Goal: Communication & Community: Answer question/provide support

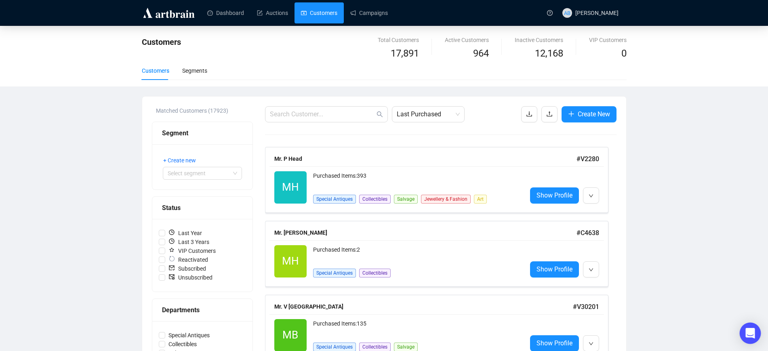
click at [750, 332] on icon "Open Intercom Messenger" at bounding box center [750, 333] width 9 height 11
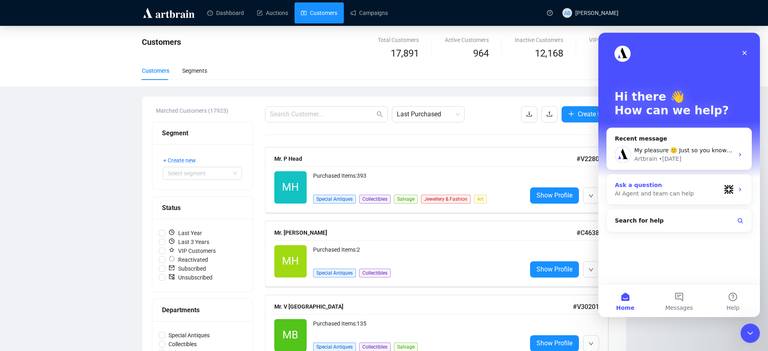
click at [662, 190] on div "AI Agent and team can help" at bounding box center [668, 194] width 106 height 8
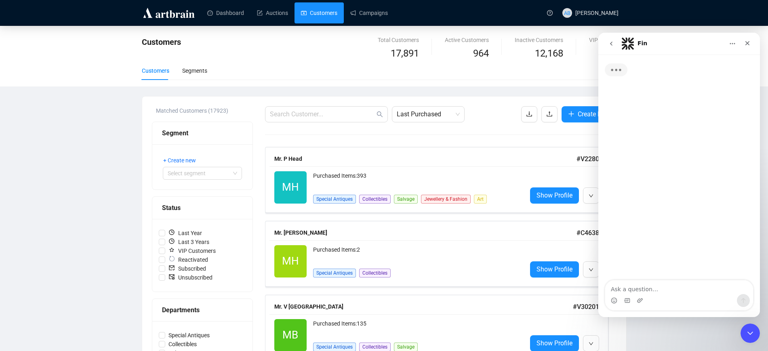
click at [645, 288] on textarea "Ask a question…" at bounding box center [679, 287] width 148 height 14
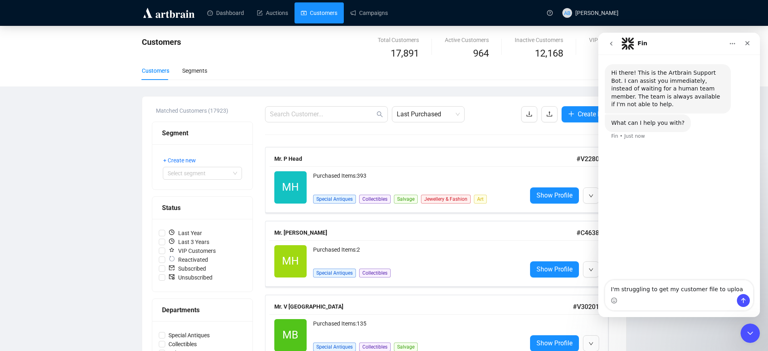
type textarea "I'm struggling to get my customer file to upload"
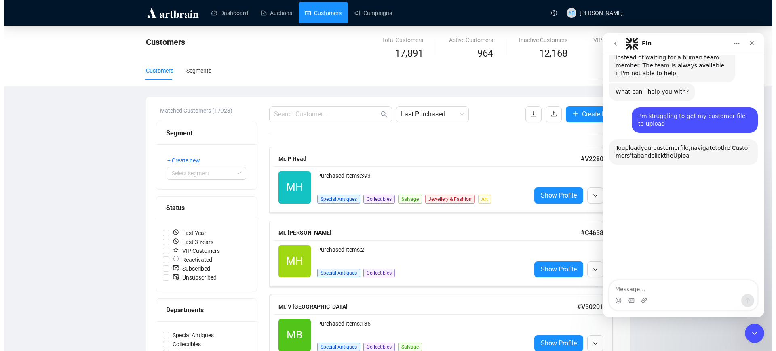
scroll to position [78, 0]
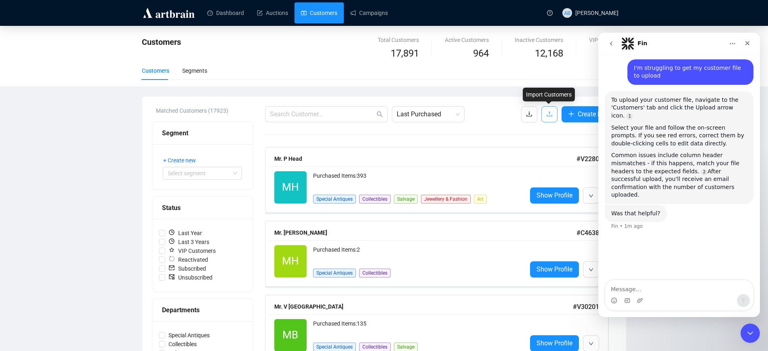
click at [546, 112] on icon "upload" at bounding box center [549, 114] width 6 height 6
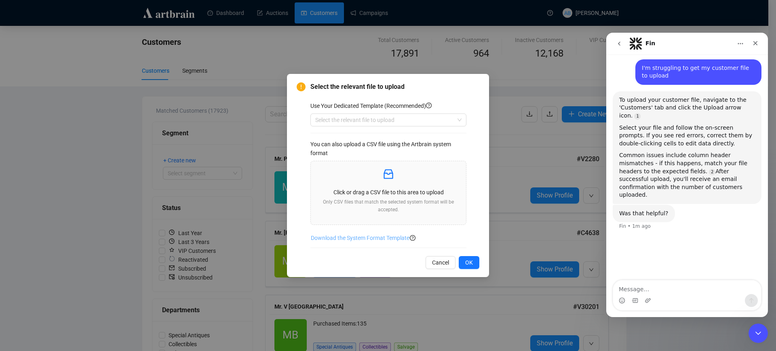
click at [362, 238] on span "Download the System Format Template" at bounding box center [360, 238] width 99 height 9
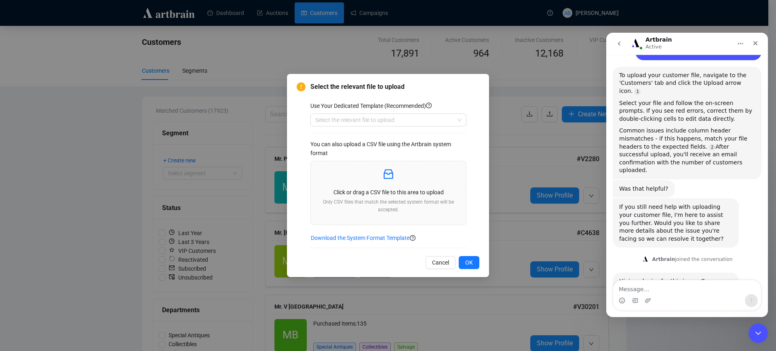
scroll to position [123, 0]
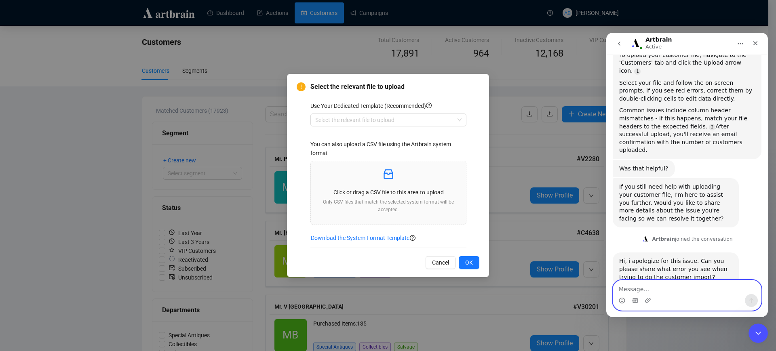
click at [679, 283] on textarea "Message…" at bounding box center [687, 287] width 148 height 14
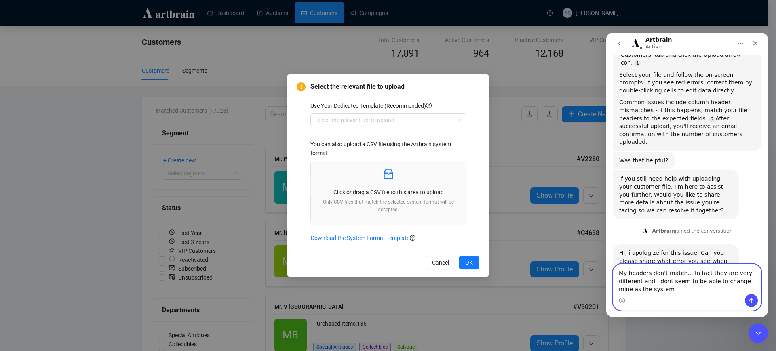
scroll to position [139, 0]
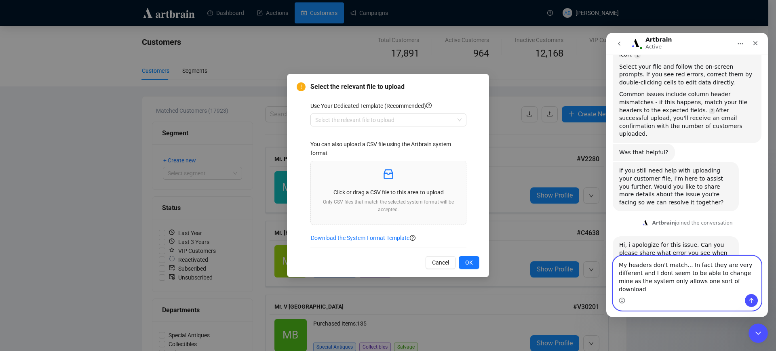
click at [740, 281] on textarea "My headers don't match... In fact they are very different and I dont seem to be…" at bounding box center [687, 275] width 148 height 38
type textarea "My headers don't match... In fact they are very different and I dont seem to be…"
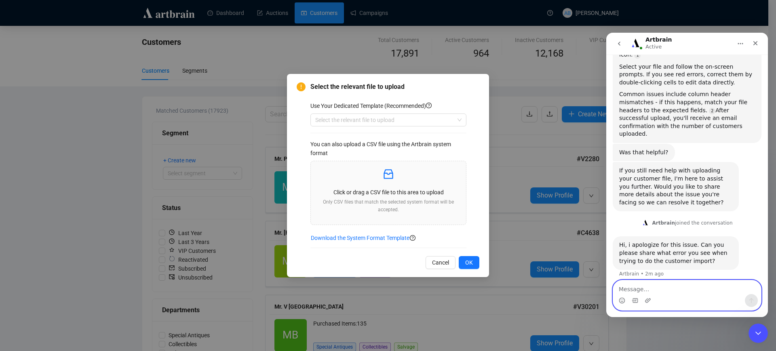
scroll to position [171, 0]
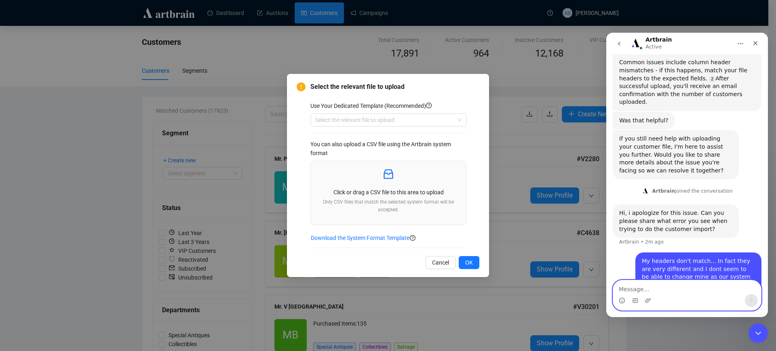
click at [705, 289] on textarea "Message…" at bounding box center [687, 287] width 148 height 14
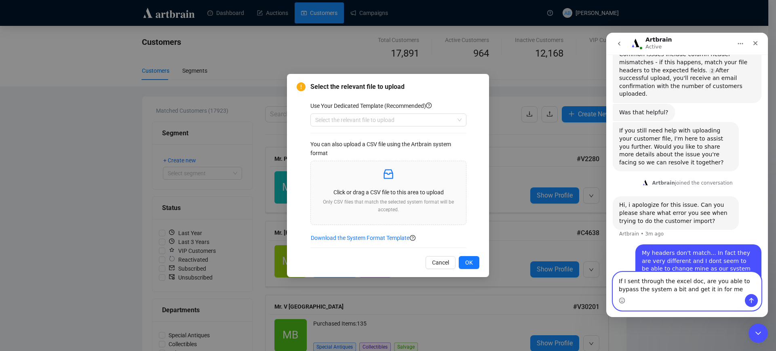
type textarea "If I sent through the excel doc, are you able to bypass the system a bit and ge…"
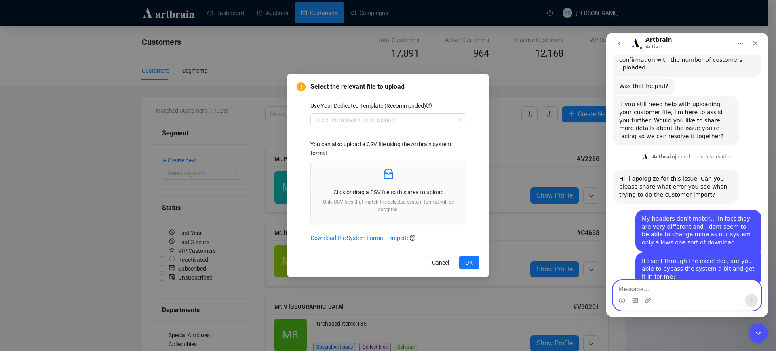
scroll to position [253, 0]
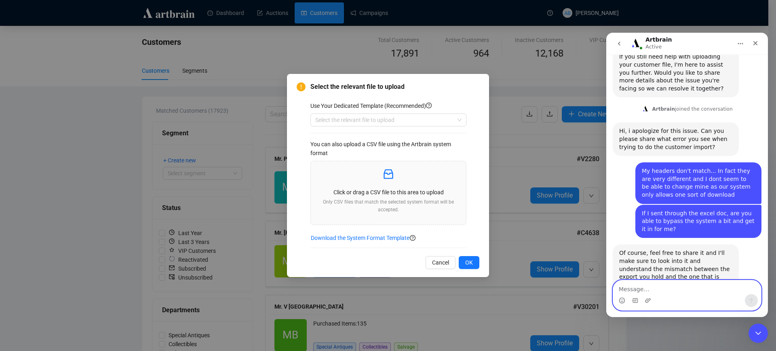
click at [681, 285] on textarea "Message…" at bounding box center [687, 287] width 148 height 14
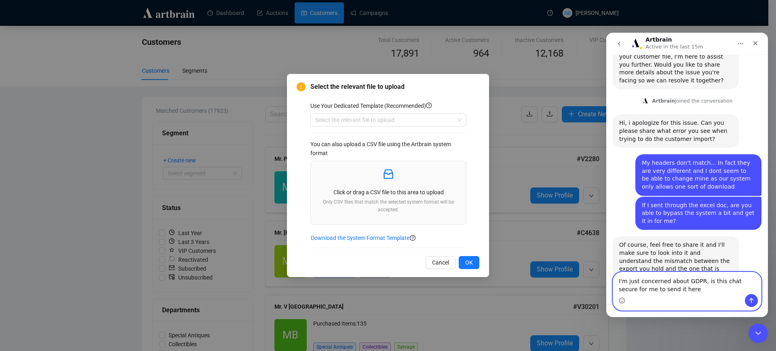
type textarea "I'm just concerned about GDPR, is this chat secure for me to send it here?"
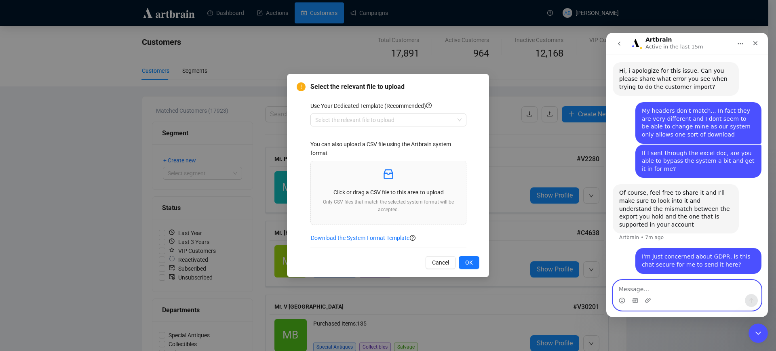
scroll to position [316, 0]
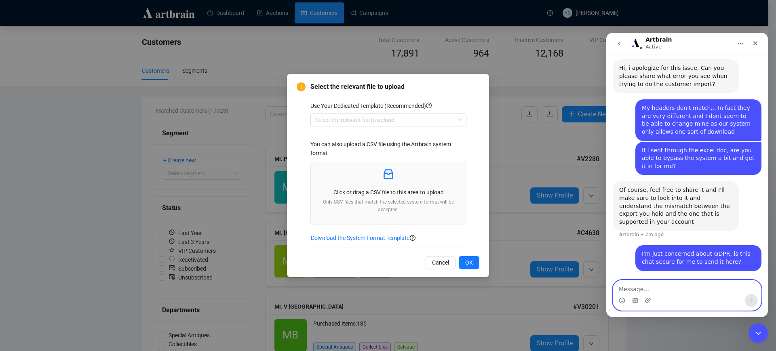
click at [668, 289] on textarea "Message…" at bounding box center [687, 287] width 148 height 14
click at [439, 259] on span "Cancel" at bounding box center [440, 262] width 17 height 9
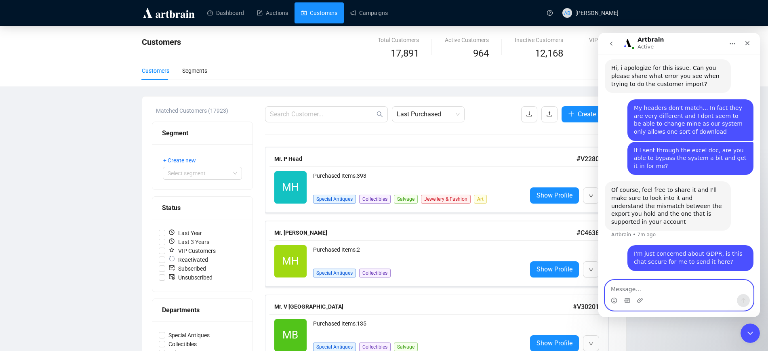
click at [626, 288] on textarea "Message…" at bounding box center [679, 287] width 148 height 14
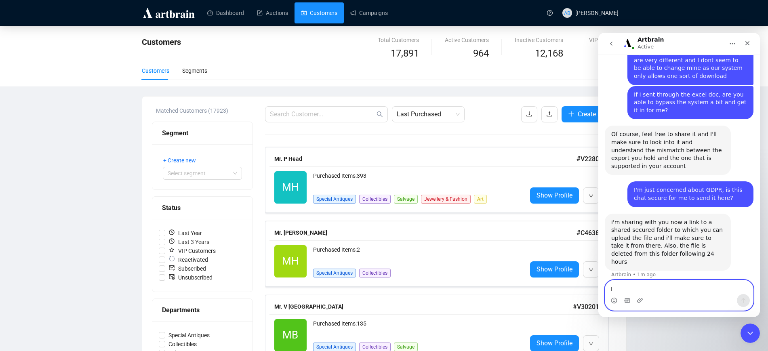
scroll to position [341, 0]
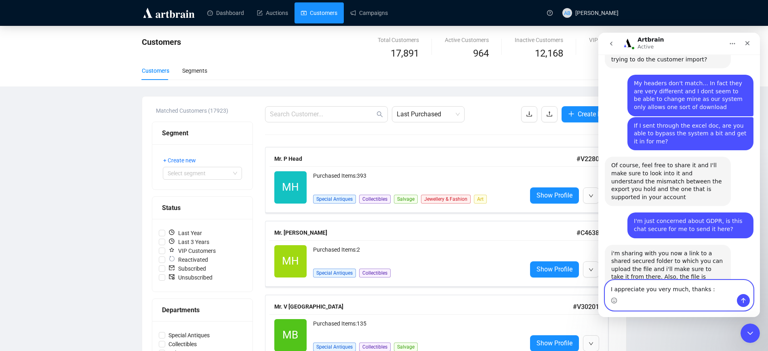
type textarea "I appreciate you very much, thanks :)"
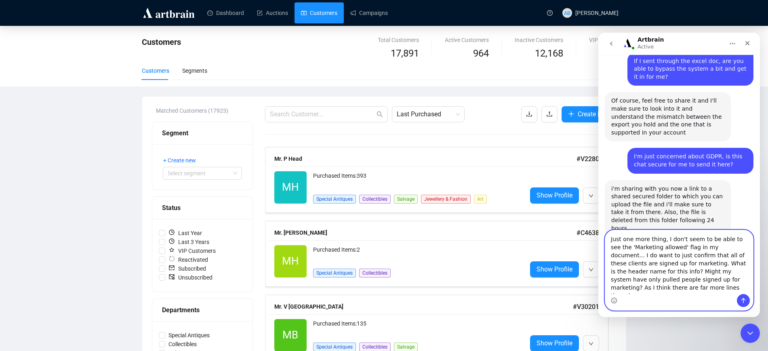
scroll to position [413, 0]
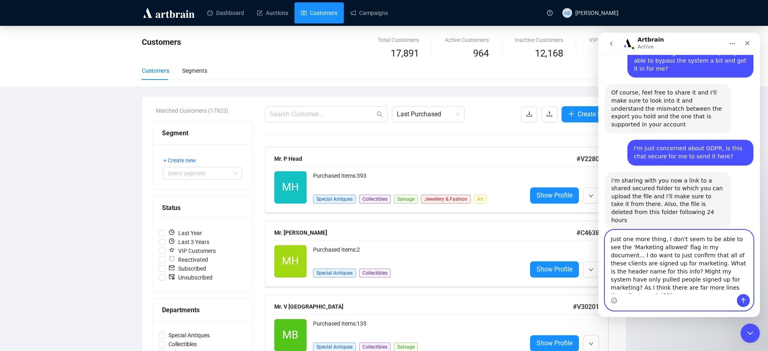
type textarea "Just one more thing, I don't seem to be able to see the 'Marketing allowed' fla…"
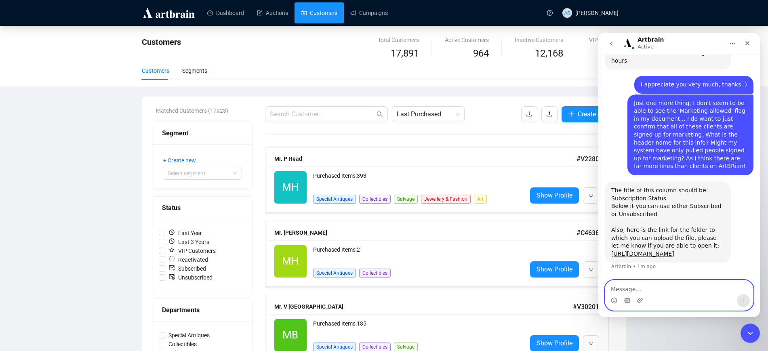
scroll to position [542, 0]
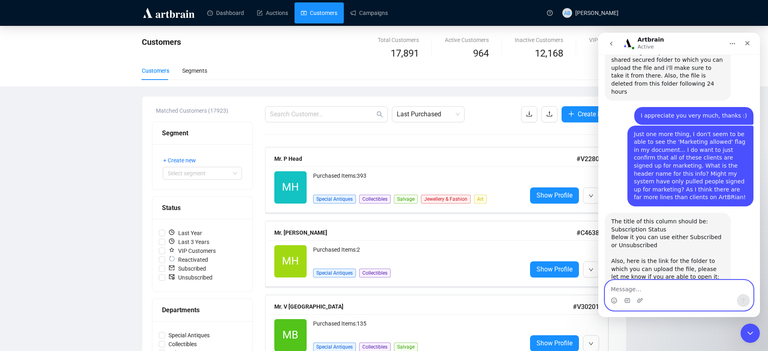
click at [662, 287] on textarea "Message…" at bounding box center [679, 287] width 148 height 14
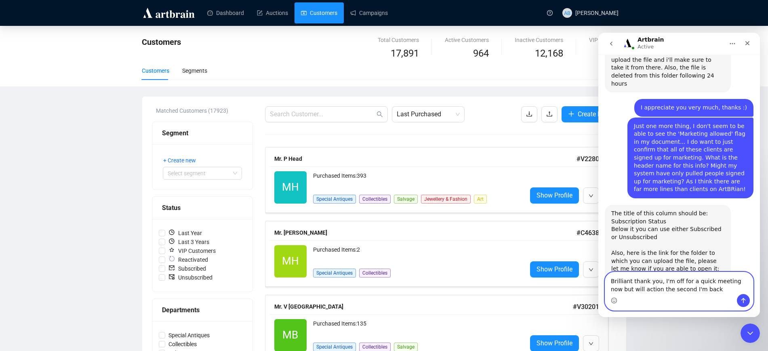
type textarea "Brilliant thank you, I'm off for a quick meeting now but will action the second…"
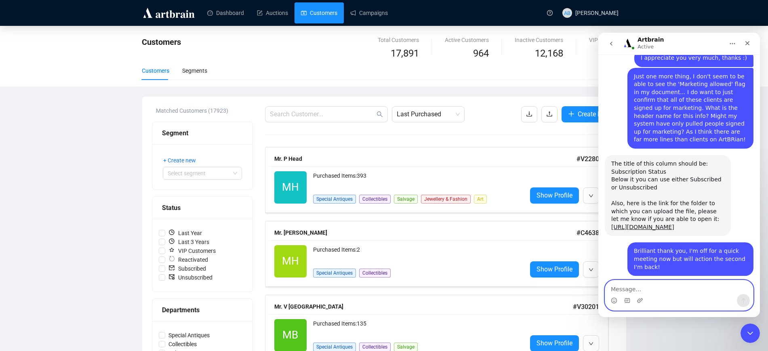
scroll to position [606, 0]
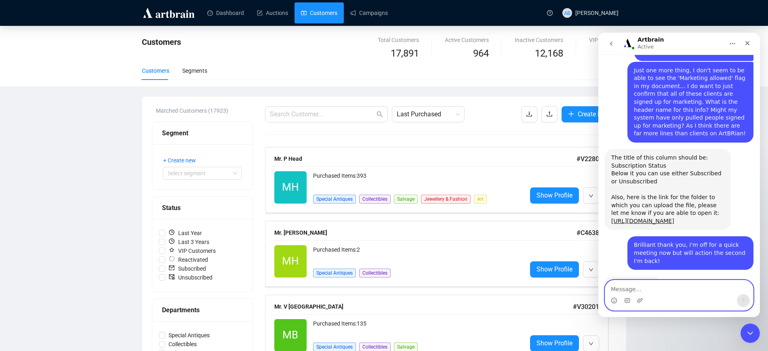
click at [670, 287] on textarea "Message…" at bounding box center [679, 287] width 148 height 14
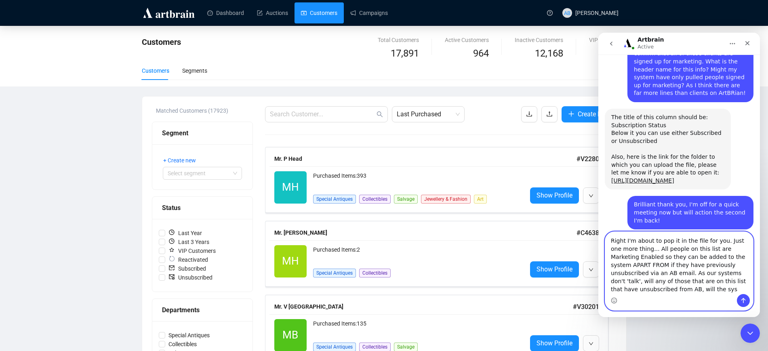
scroll to position [654, 0]
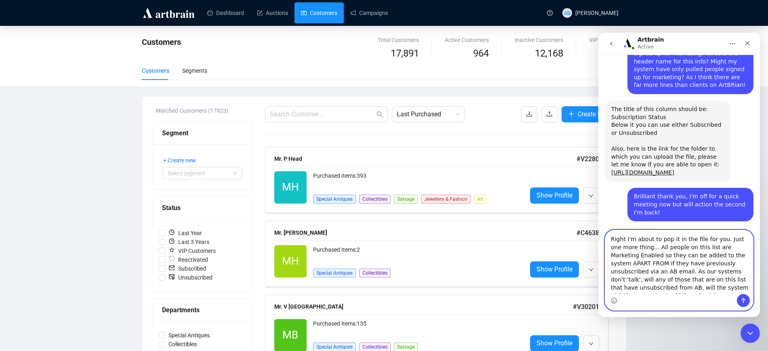
type textarea "Right I'm about to pop it in the file for you. Just one more thing... All peopl…"
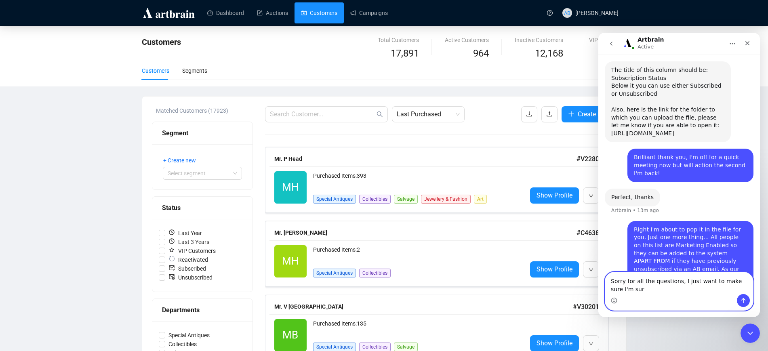
scroll to position [702, 0]
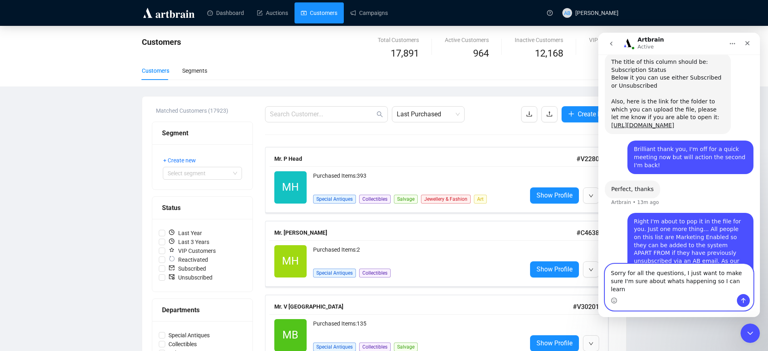
type textarea "Sorry for all the questions, I just want to make sure I'm sure about whats happ…"
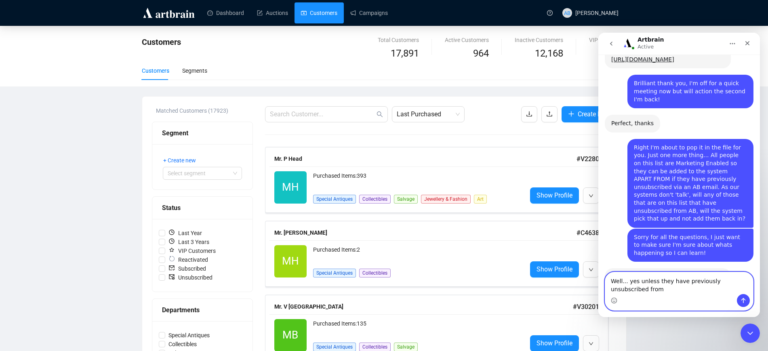
scroll to position [776, 0]
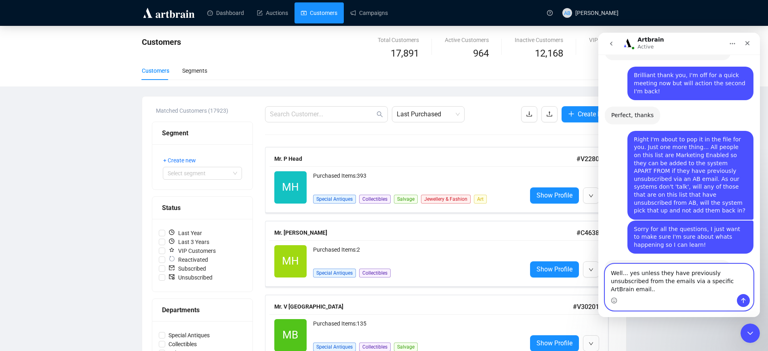
type textarea "Well... yes unless they have previously unsubscribed from the emails via a spec…"
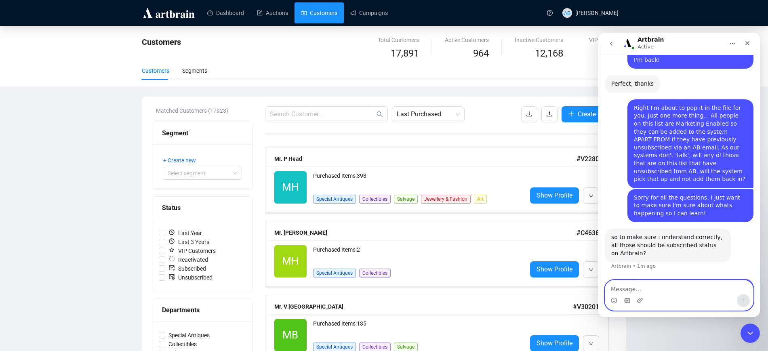
scroll to position [807, 0]
type textarea "S"
type textarea "M"
type textarea "t"
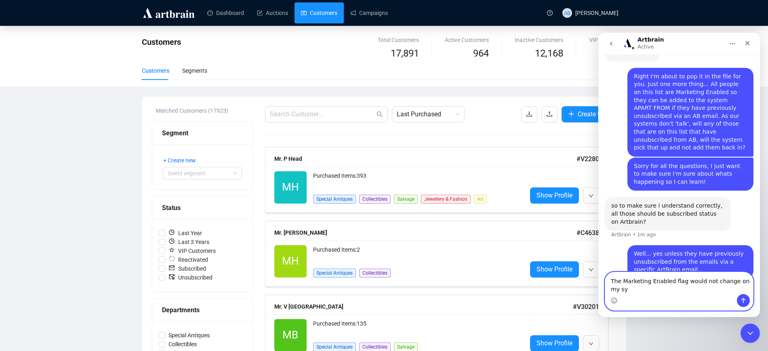
scroll to position [847, 0]
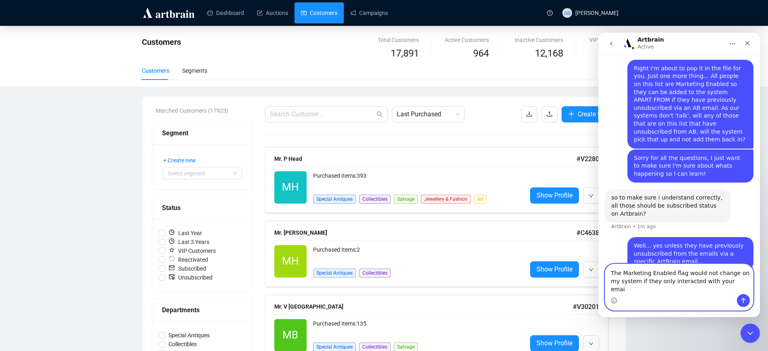
type textarea "The Marketing Enabled flag would not change on my system if they only interacte…"
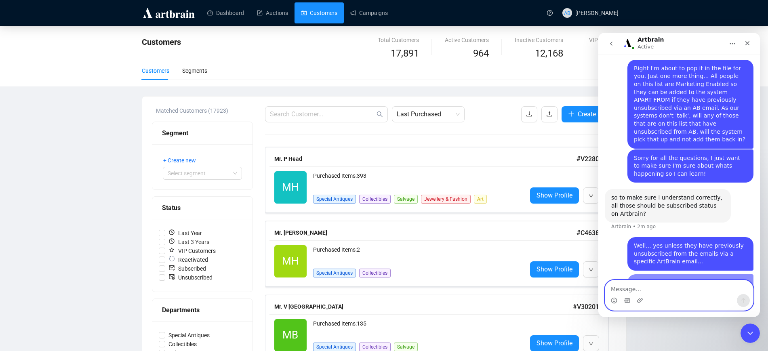
scroll to position [873, 0]
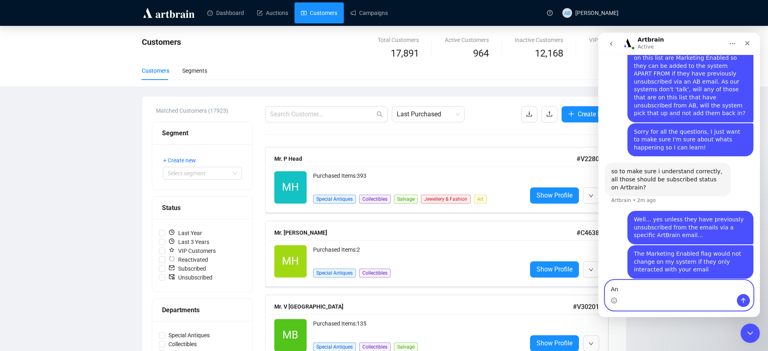
type textarea "A"
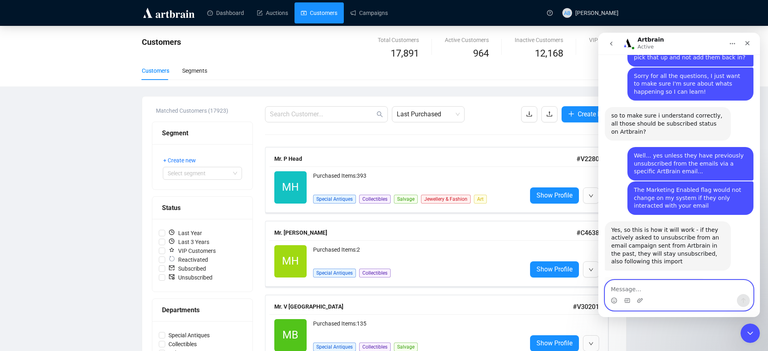
scroll to position [916, 0]
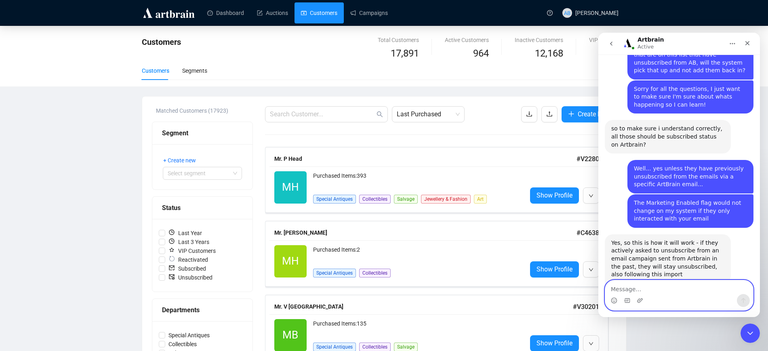
click at [666, 291] on textarea "Message…" at bounding box center [679, 287] width 148 height 14
type textarea "Yes, that's brilliant news"
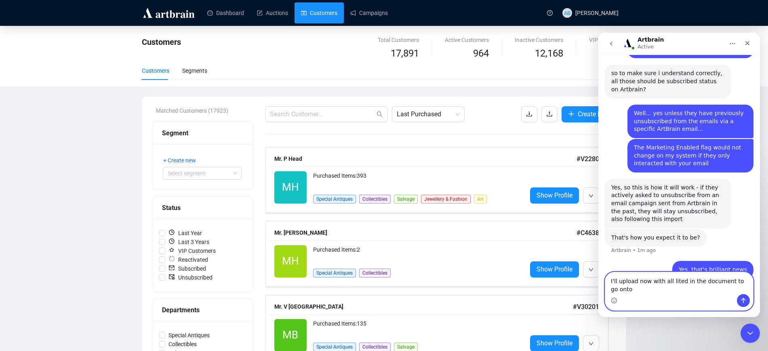
scroll to position [979, 0]
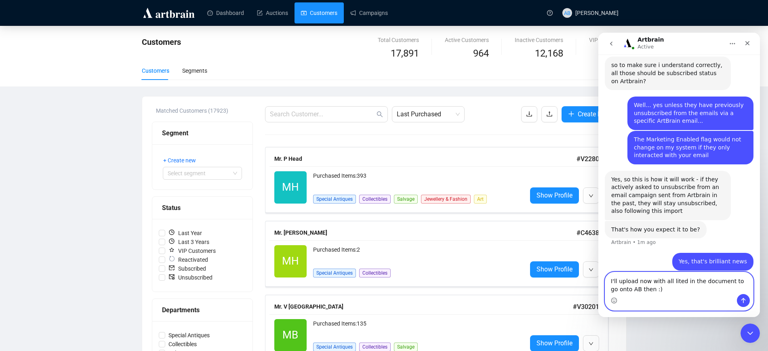
click at [672, 283] on textarea "I'll upload now with all lited in the document to go onto AB then :)" at bounding box center [679, 283] width 148 height 22
type textarea "I'll upload now with all listed in the document to go onto AB then :)"
click at [744, 299] on icon "Send a message…" at bounding box center [743, 300] width 6 height 6
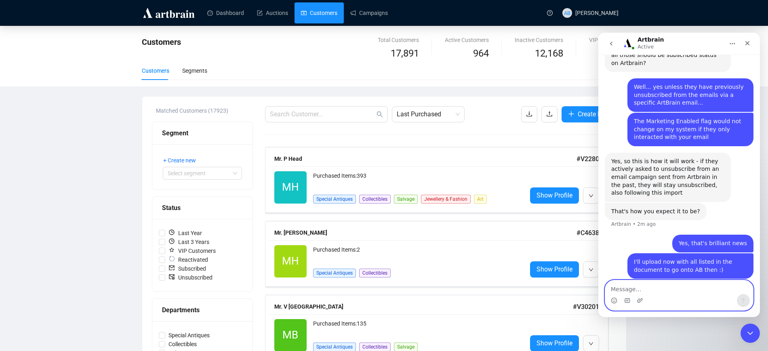
click at [693, 291] on textarea "Message…" at bounding box center [679, 287] width 148 height 14
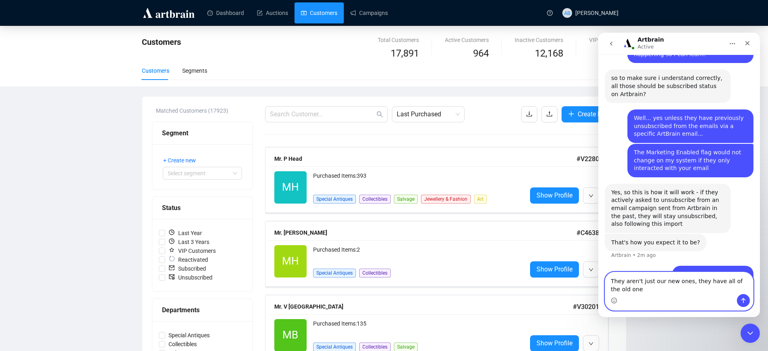
scroll to position [974, 0]
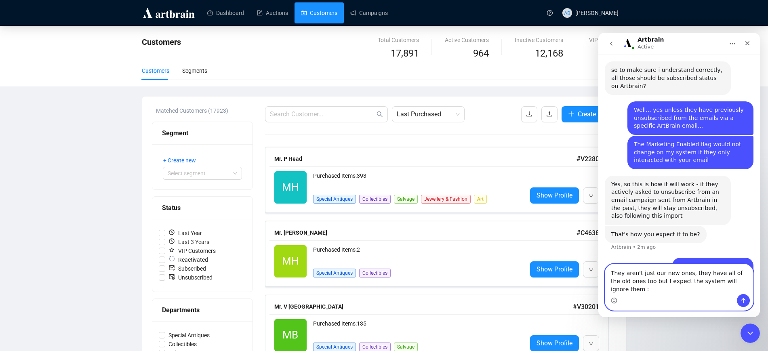
type textarea "They aren't just our new ones, they have all of the old ones too but I expect t…"
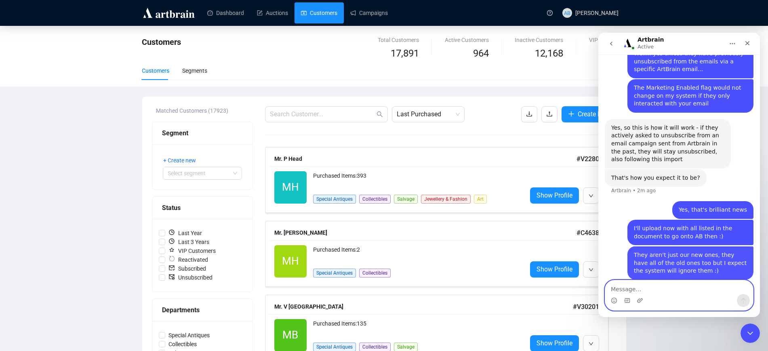
scroll to position [1032, 0]
type textarea "Thank you so much!"
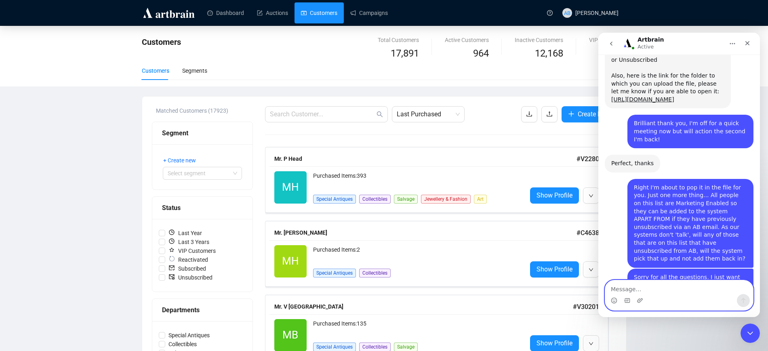
scroll to position [697, 0]
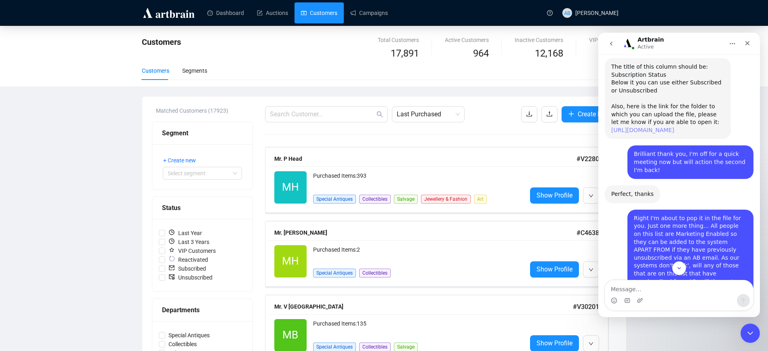
click at [650, 127] on link "[URL][DOMAIN_NAME]" at bounding box center [642, 130] width 63 height 6
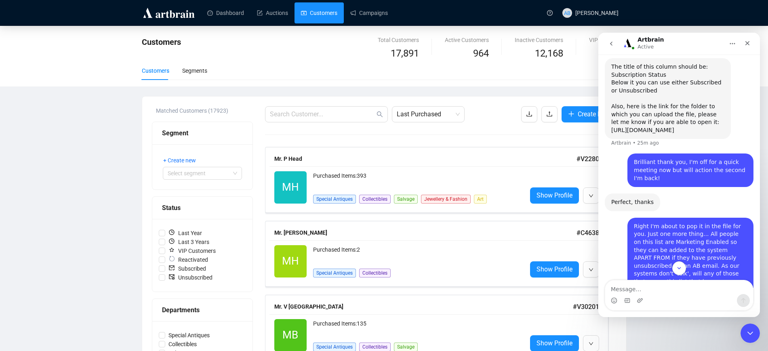
scroll to position [1083, 0]
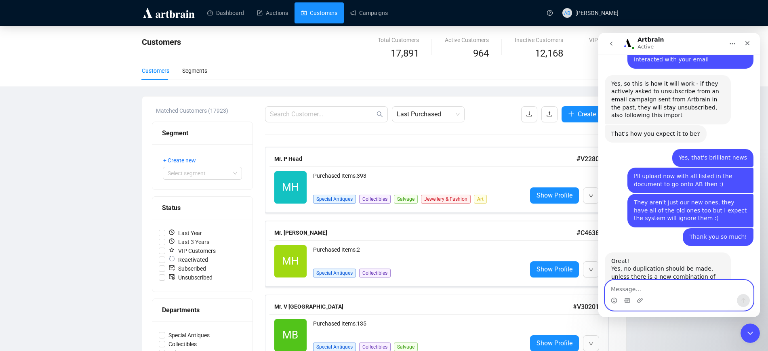
click at [648, 288] on textarea "Message…" at bounding box center [679, 287] width 148 height 14
type textarea "I've requested access :)"
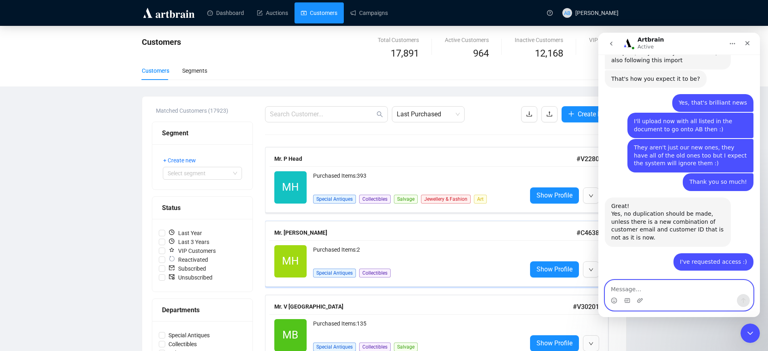
scroll to position [1131, 0]
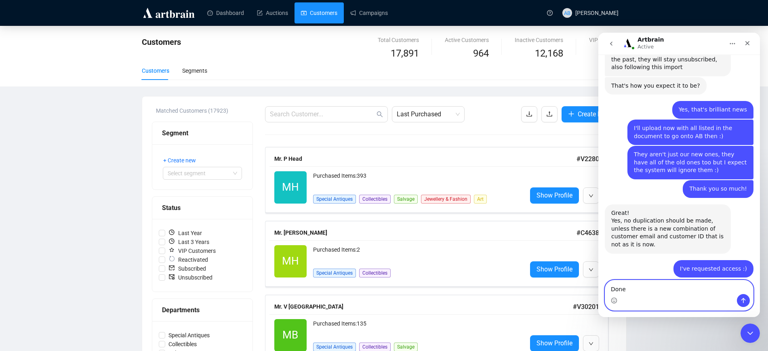
type textarea "Done"
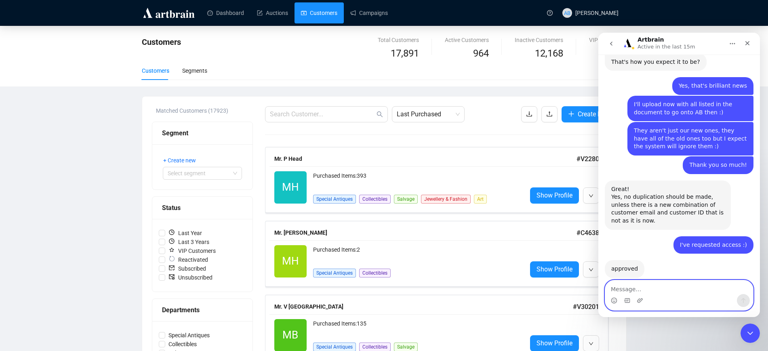
scroll to position [1187, 0]
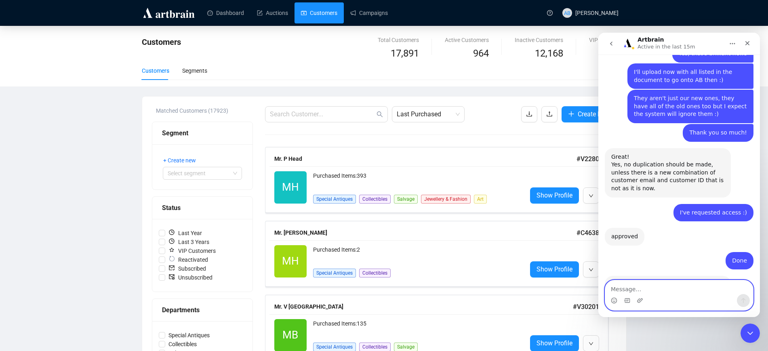
click at [652, 291] on textarea "Message…" at bounding box center [679, 287] width 148 height 14
click at [748, 42] on icon "Close" at bounding box center [747, 43] width 6 height 6
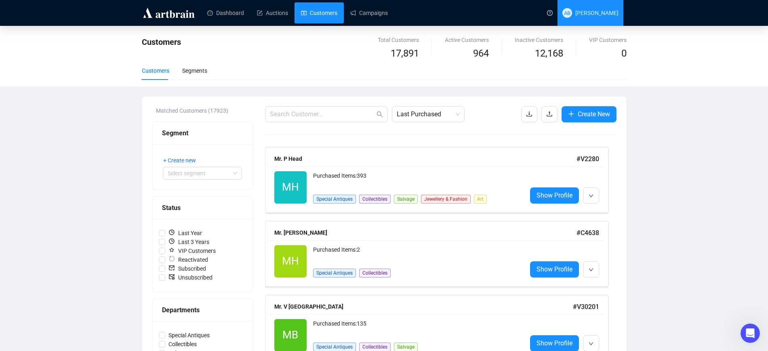
scroll to position [1179, 0]
